Goal: Transaction & Acquisition: Download file/media

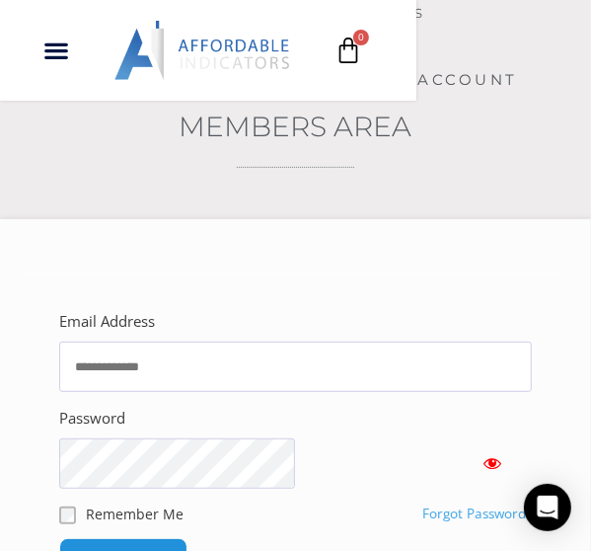
scroll to position [395, 0]
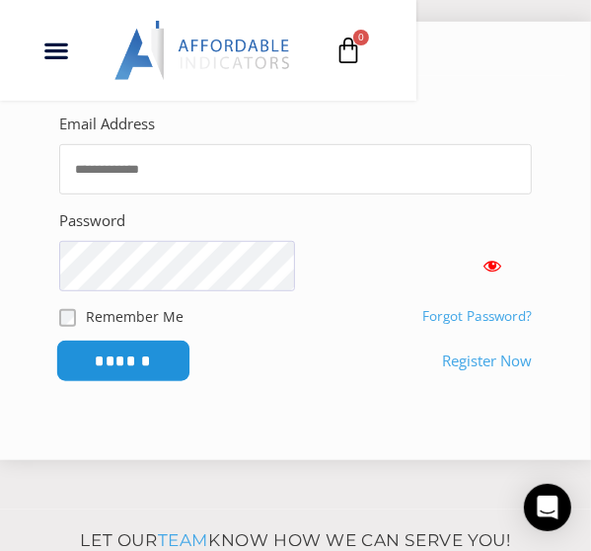
type input "**********"
click at [191, 382] on input "******" at bounding box center [123, 360] width 135 height 42
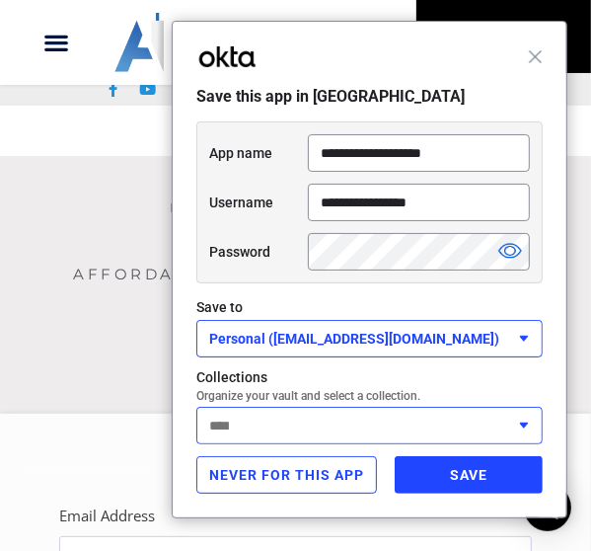
scroll to position [0, 0]
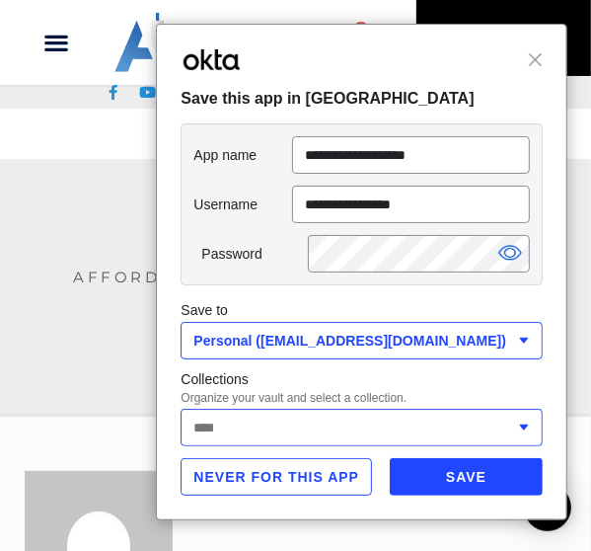
click at [442, 419] on div at bounding box center [362, 426] width 362 height 37
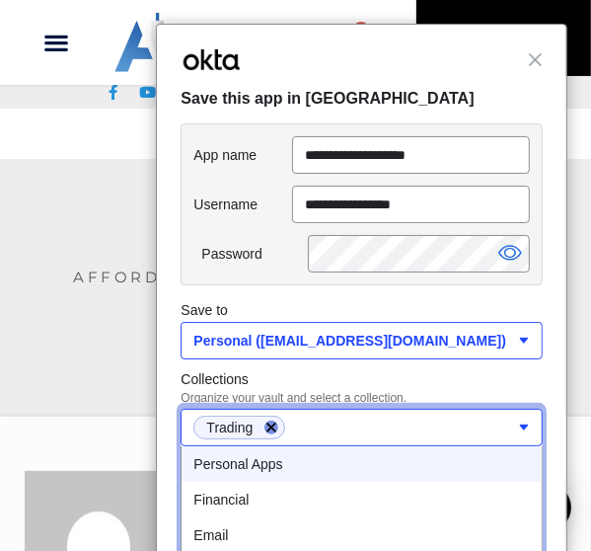
click at [488, 370] on label "Collections" at bounding box center [362, 379] width 362 height 24
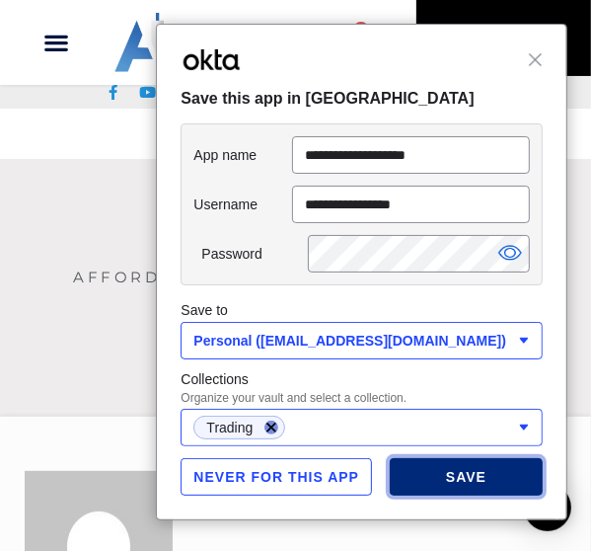
click at [473, 479] on button "Save" at bounding box center [466, 476] width 153 height 37
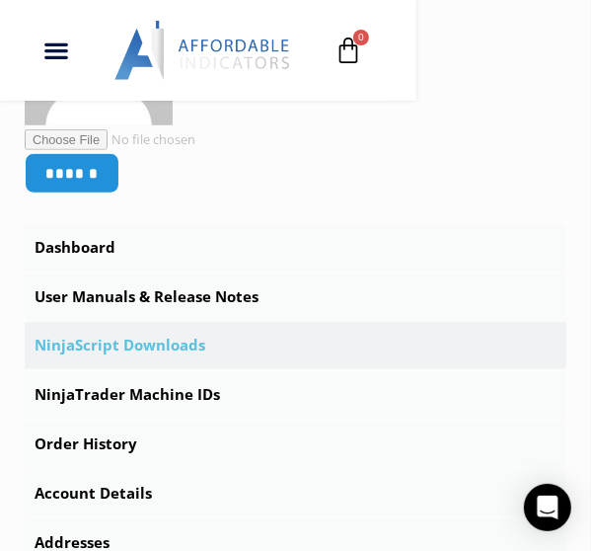
scroll to position [691, 0]
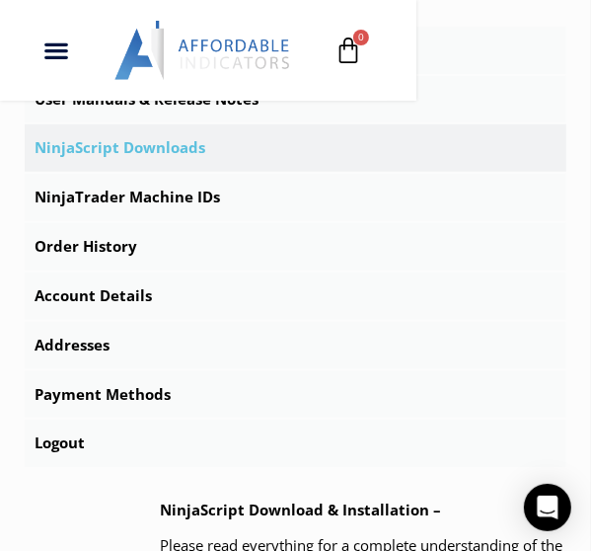
click at [156, 172] on link "NinjaScript Downloads" at bounding box center [296, 147] width 542 height 47
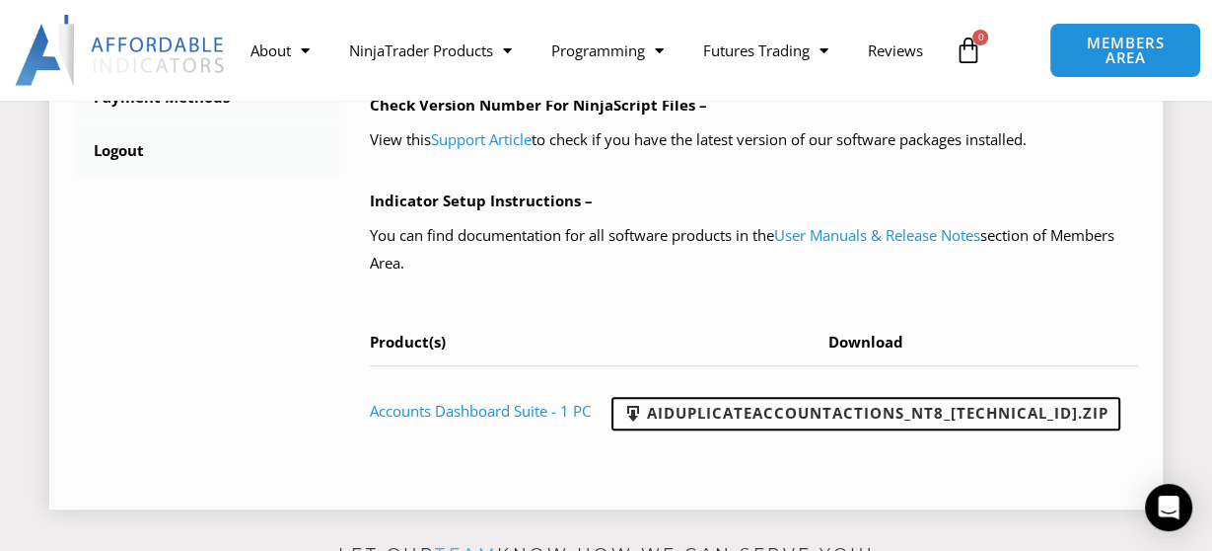
scroll to position [1047, 0]
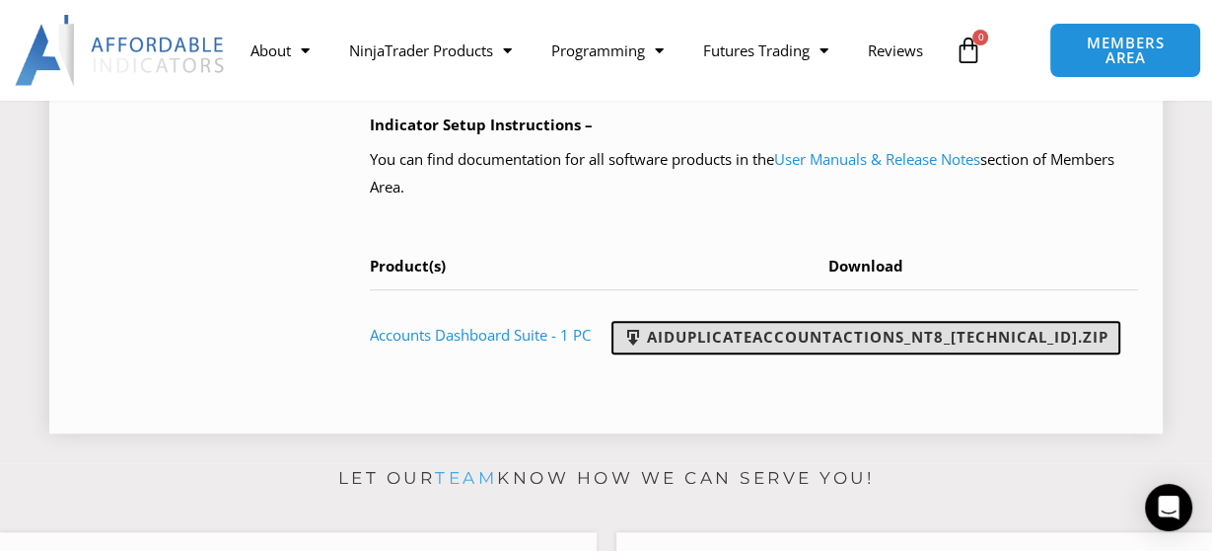
click at [590, 354] on link "AIDuplicateAccountActions_NT8_25.9.24.1.zip" at bounding box center [866, 338] width 509 height 34
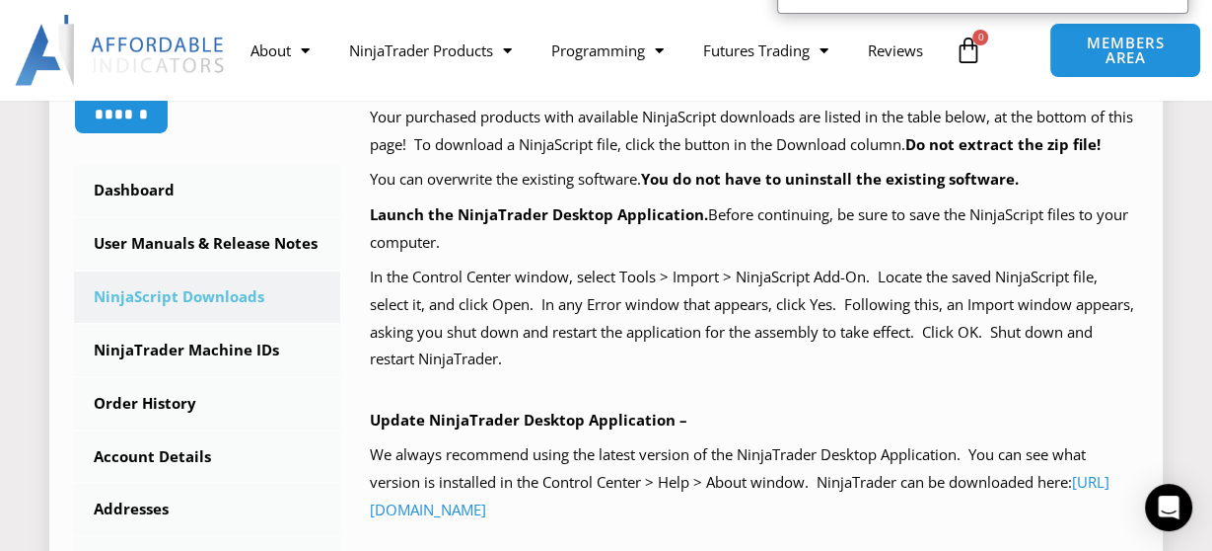
scroll to position [455, 0]
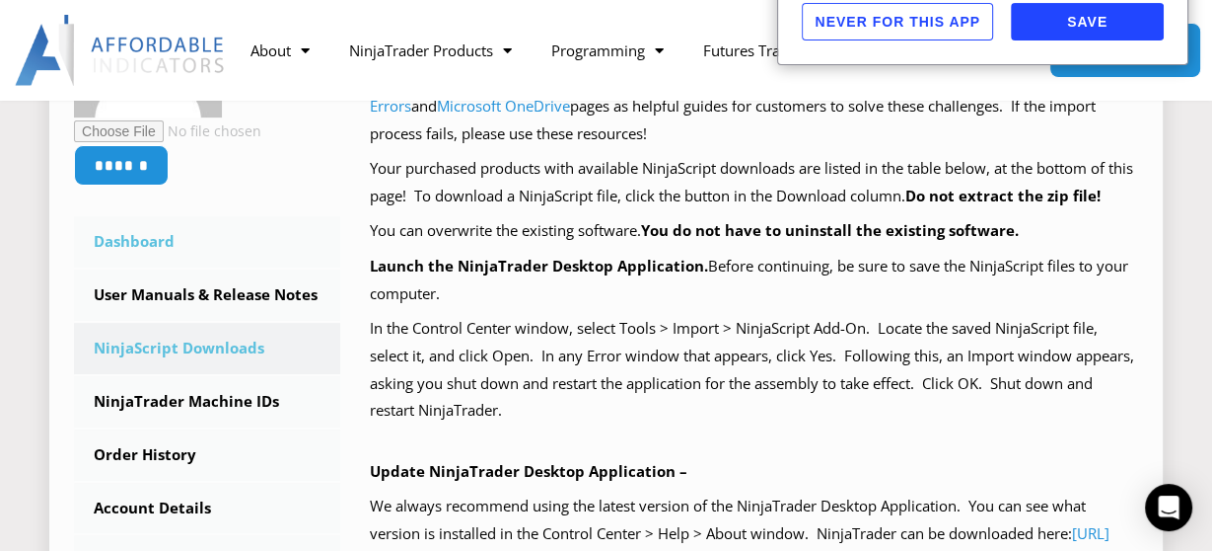
click at [297, 228] on link "Dashboard" at bounding box center [207, 241] width 266 height 51
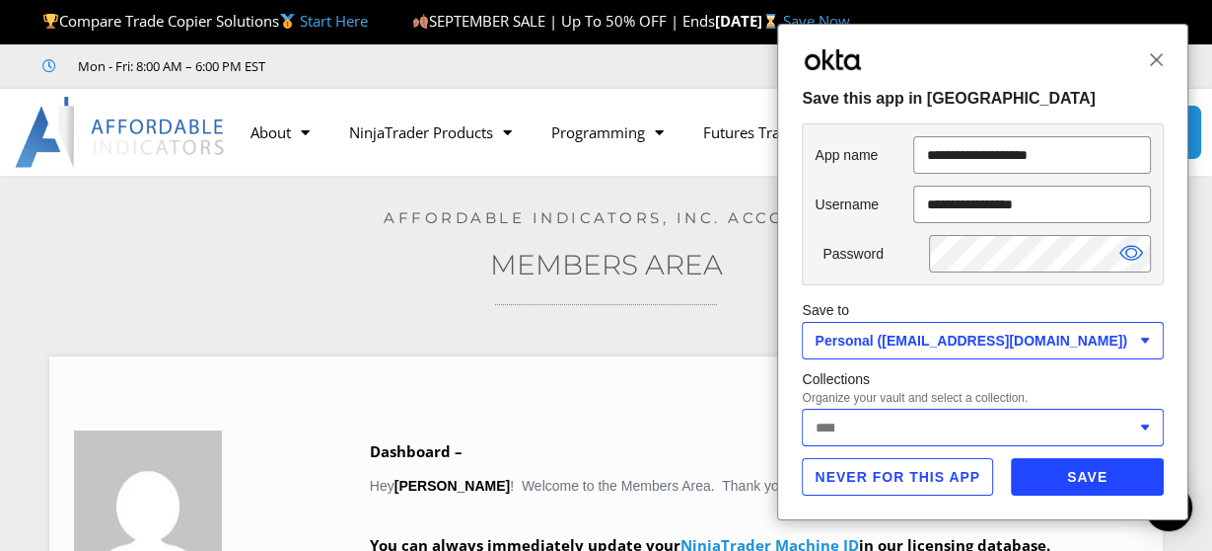
click at [1154, 54] on span "Close" at bounding box center [1156, 59] width 15 height 15
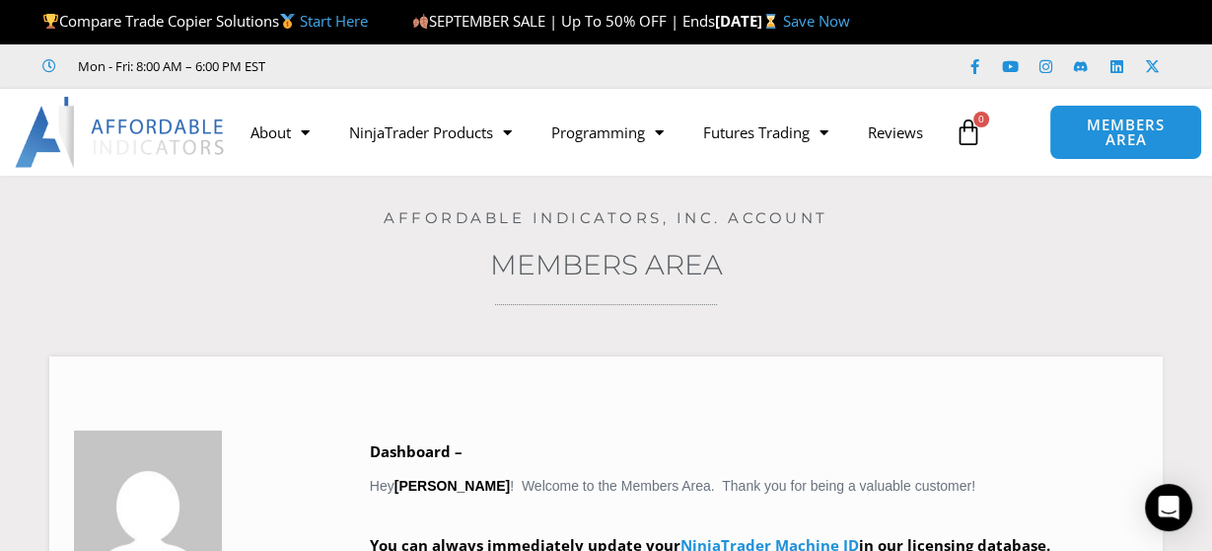
click at [1098, 210] on div "Affordable Indicators, Inc. Account" at bounding box center [606, 201] width 1114 height 51
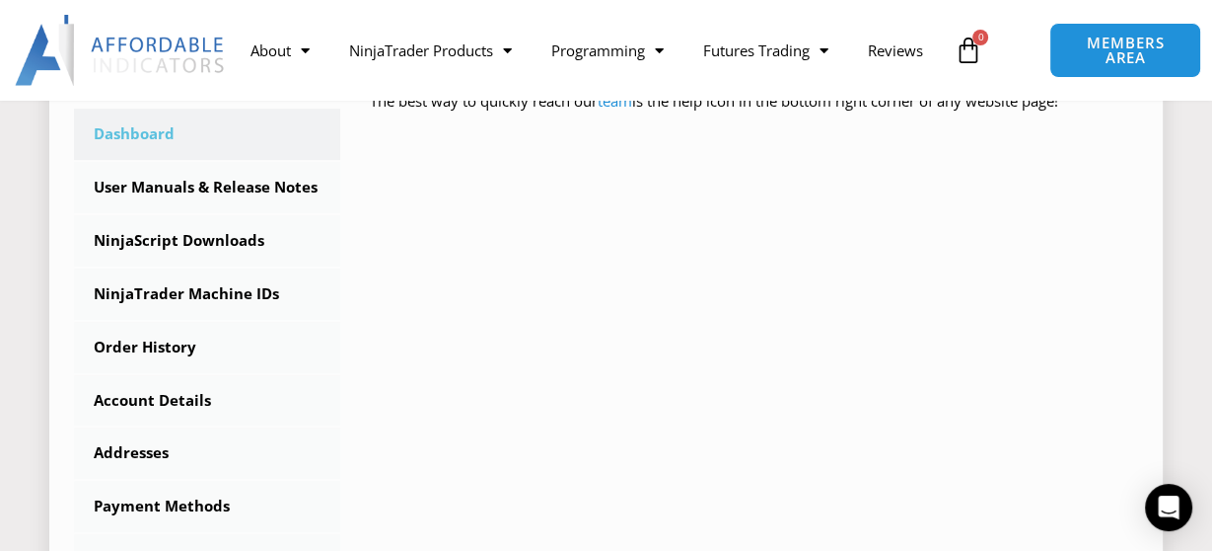
scroll to position [592, 0]
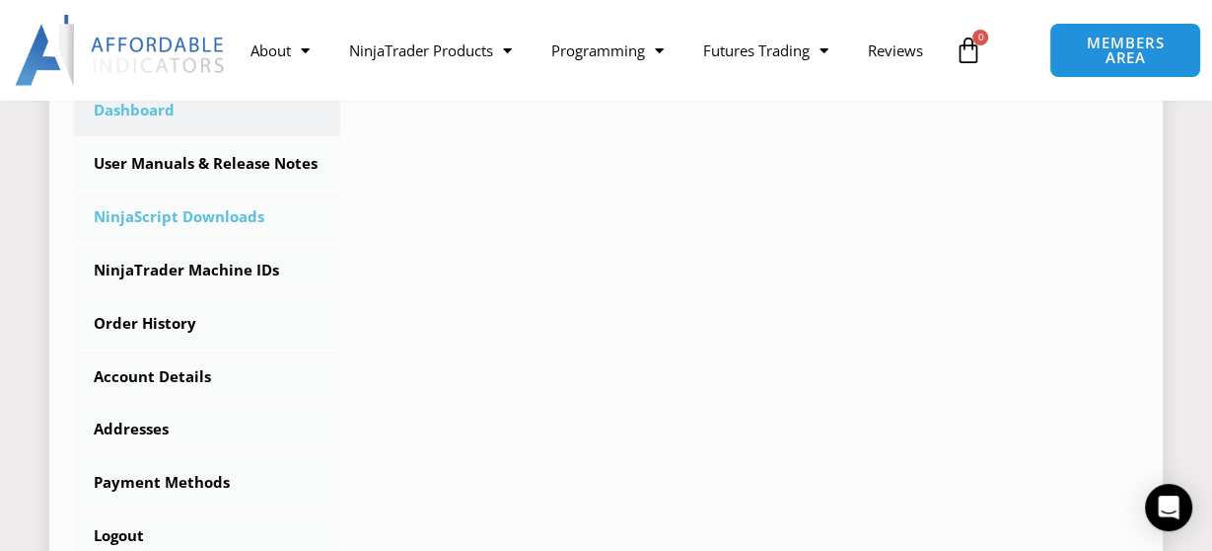
click at [213, 220] on link "NinjaScript Downloads" at bounding box center [207, 216] width 266 height 51
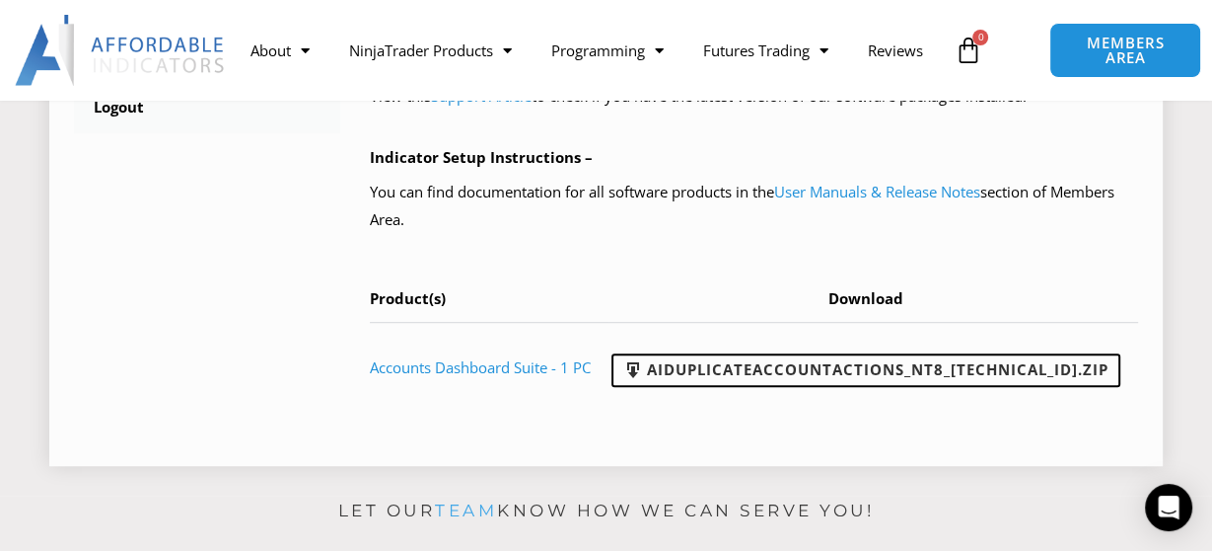
scroll to position [1085, 0]
